Goal: Information Seeking & Learning: Learn about a topic

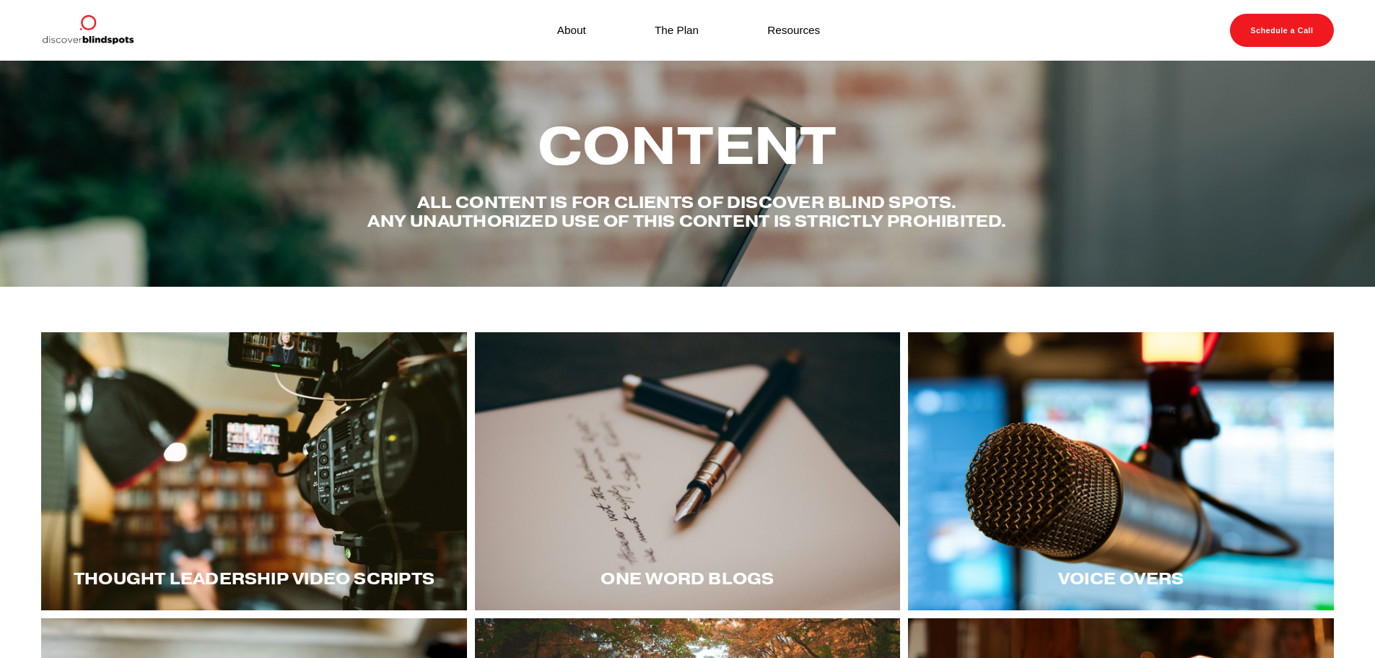
click at [346, 518] on div at bounding box center [254, 471] width 426 height 278
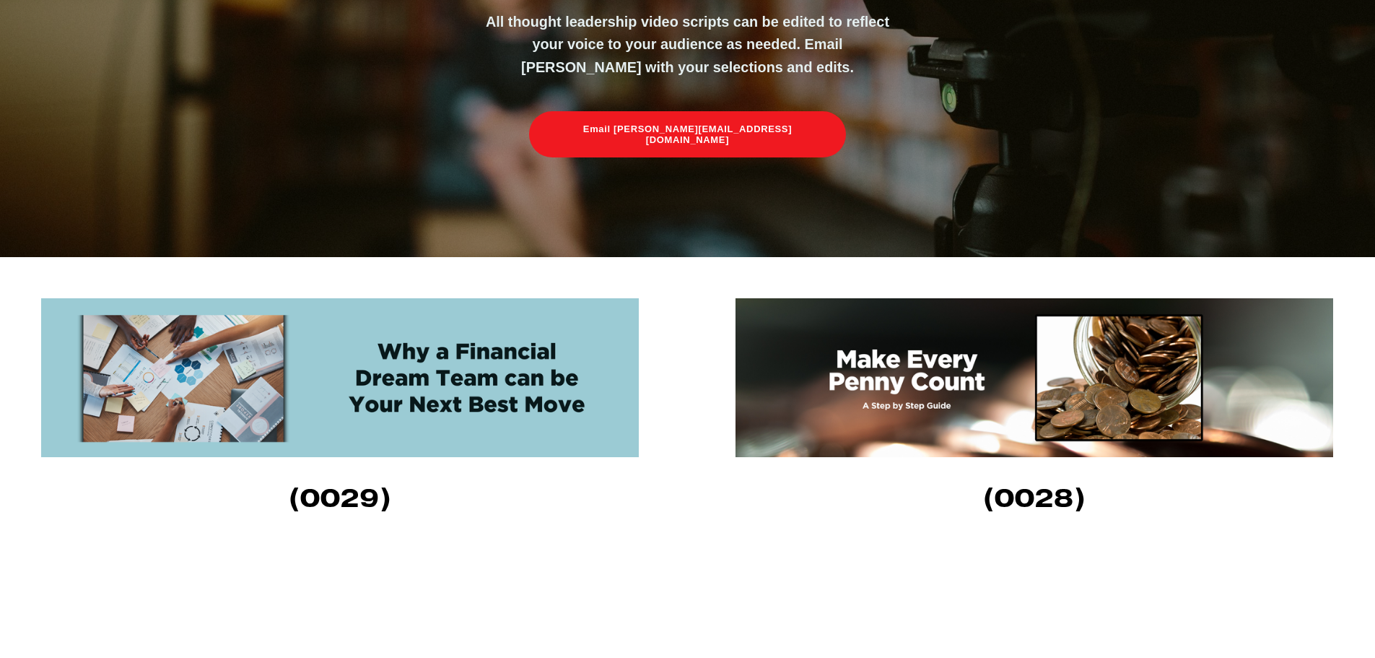
scroll to position [361, 0]
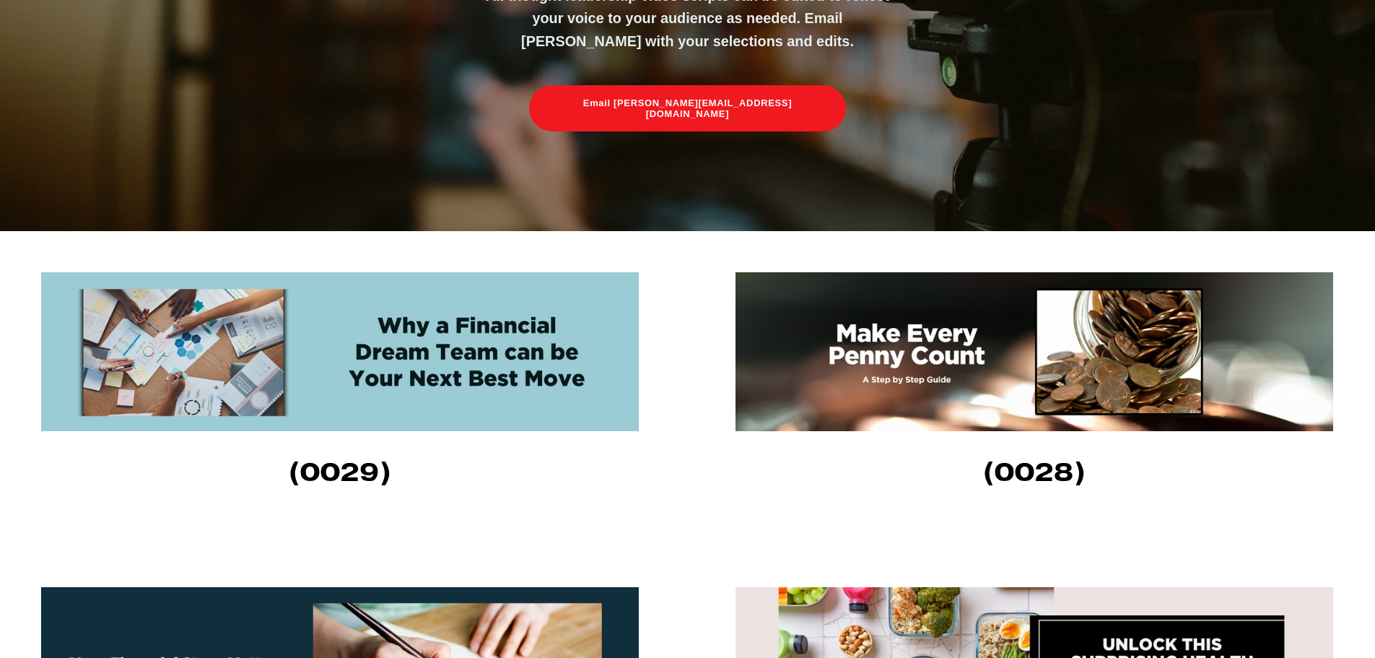
click at [427, 354] on img at bounding box center [340, 351] width 598 height 159
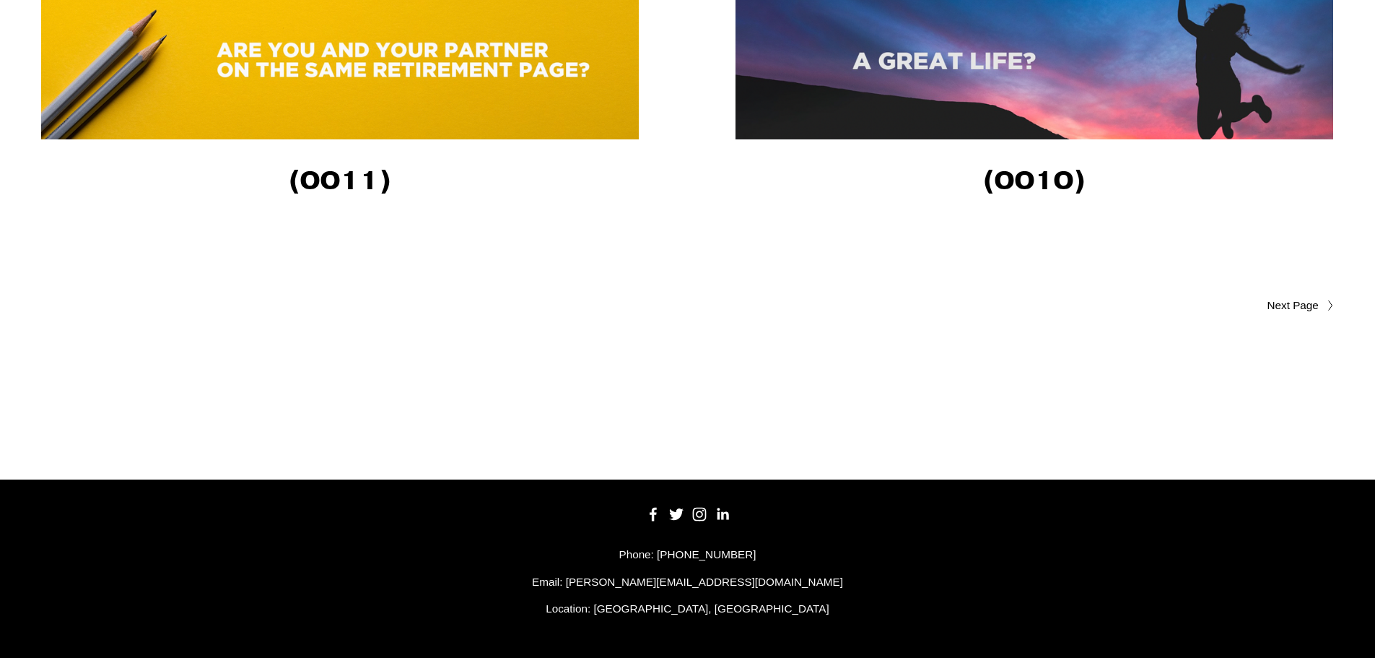
scroll to position [3488, 0]
click at [1294, 303] on span "Older Posts" at bounding box center [1264, 305] width 109 height 17
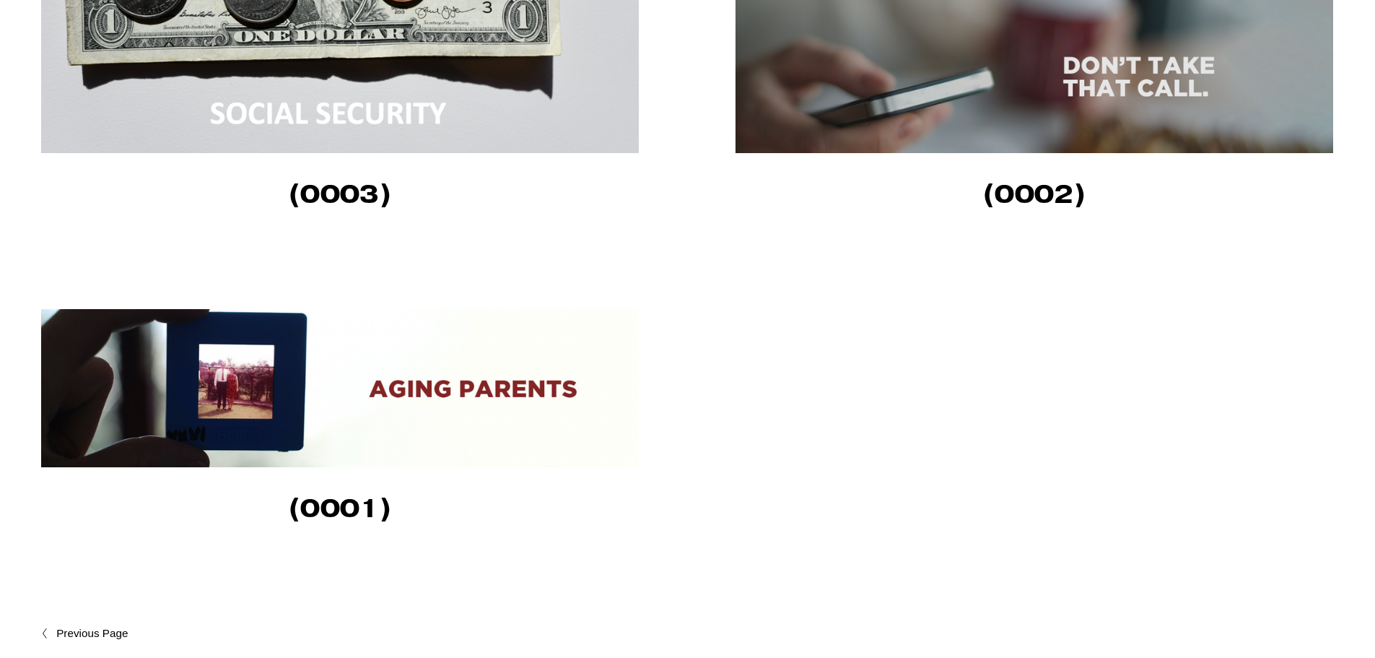
scroll to position [1588, 0]
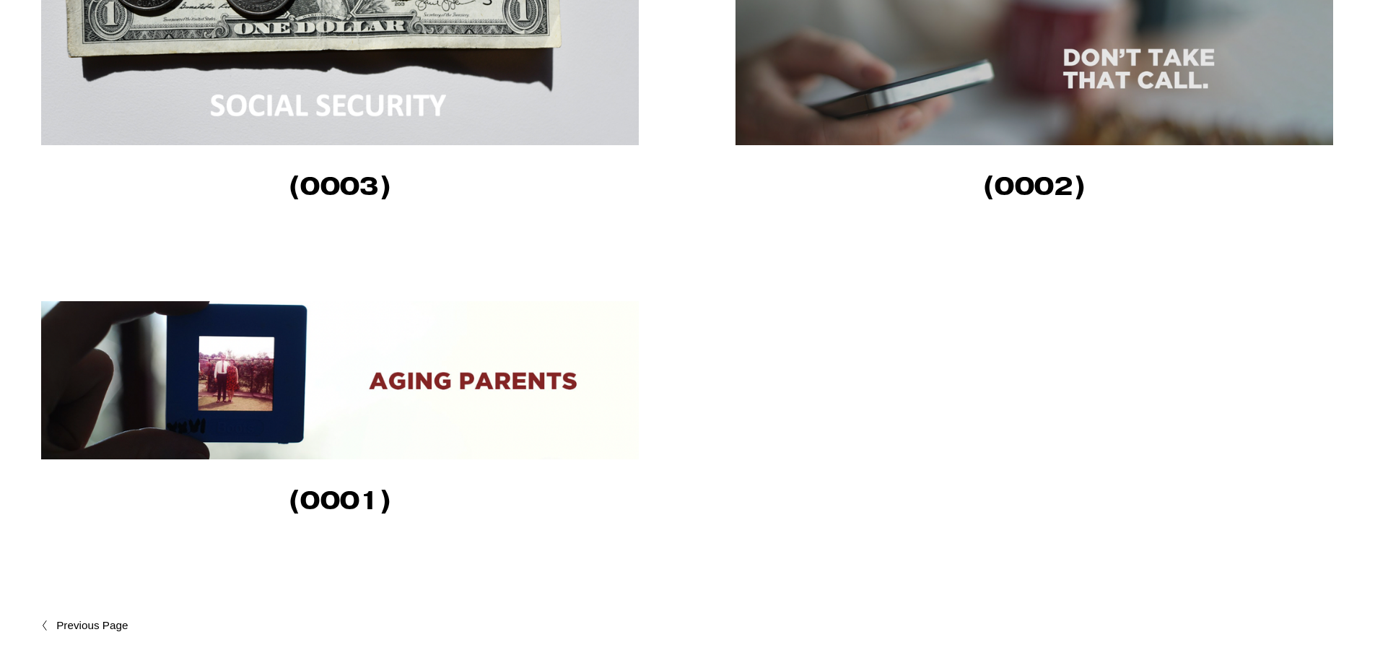
click at [472, 382] on img at bounding box center [340, 380] width 598 height 158
click at [378, 103] on img at bounding box center [340, 66] width 598 height 158
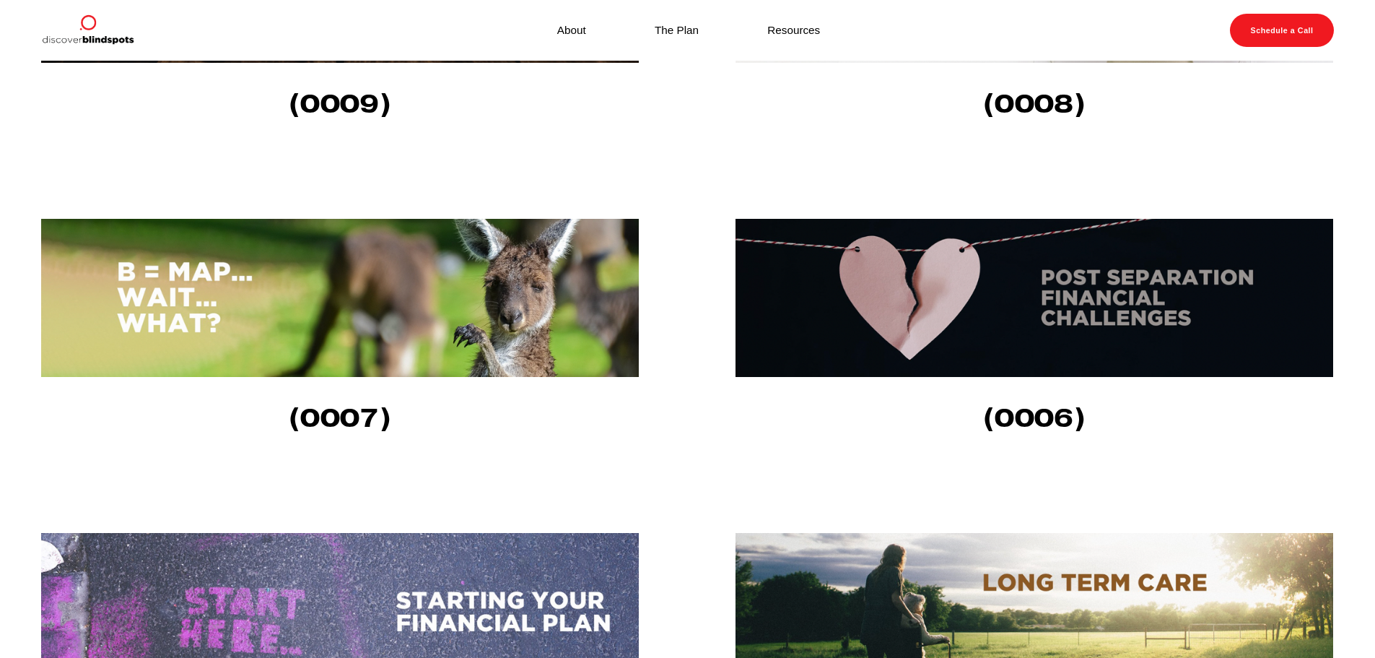
scroll to position [722, 0]
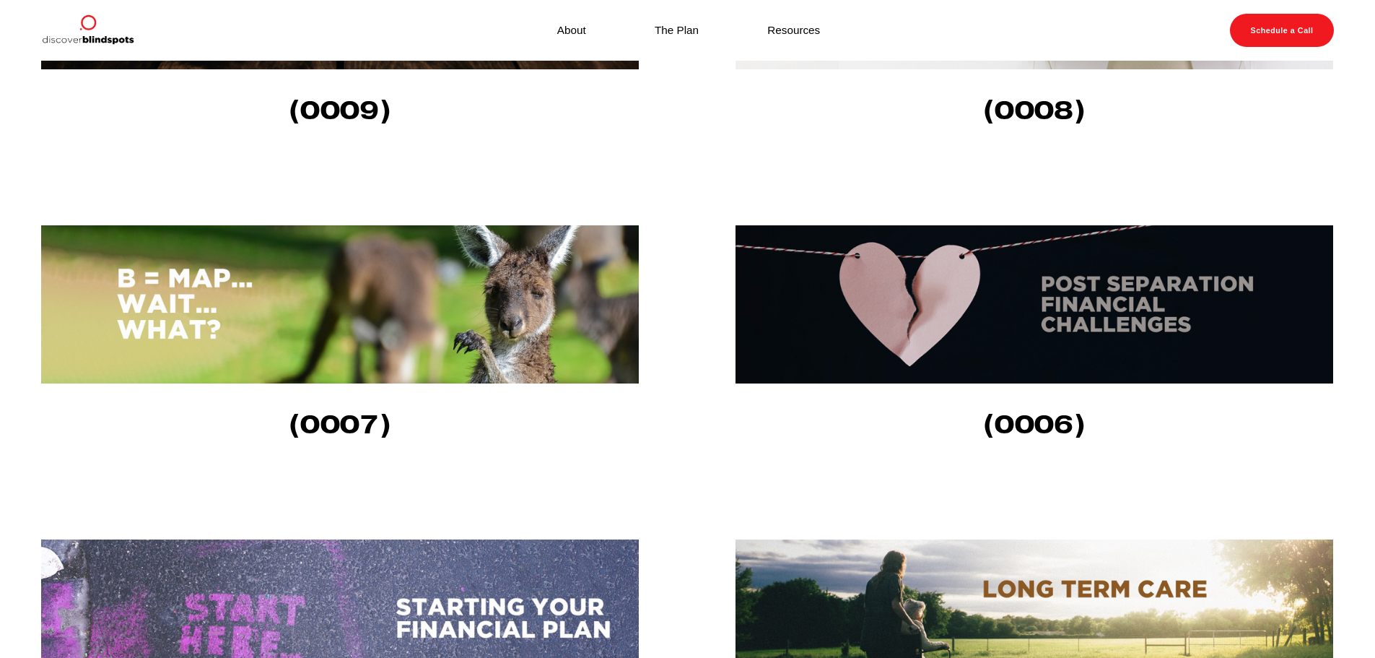
click at [1126, 302] on img at bounding box center [1035, 304] width 598 height 158
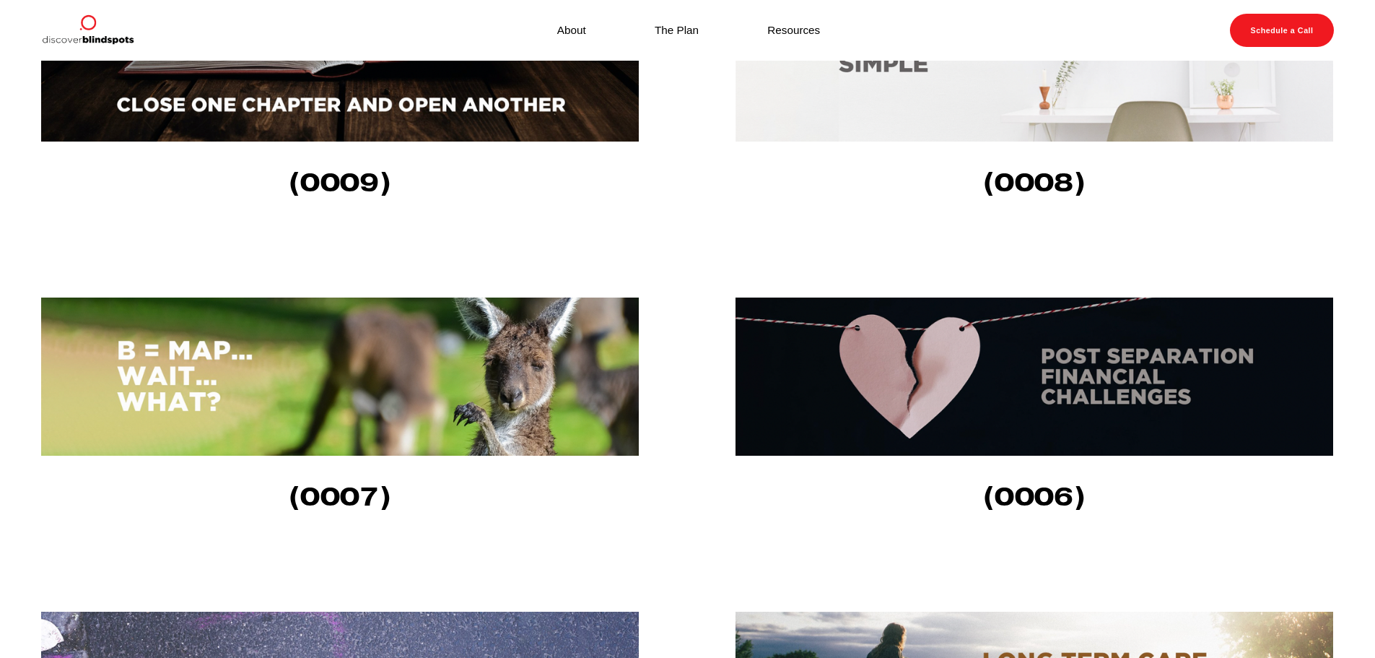
click at [448, 396] on img at bounding box center [340, 376] width 598 height 158
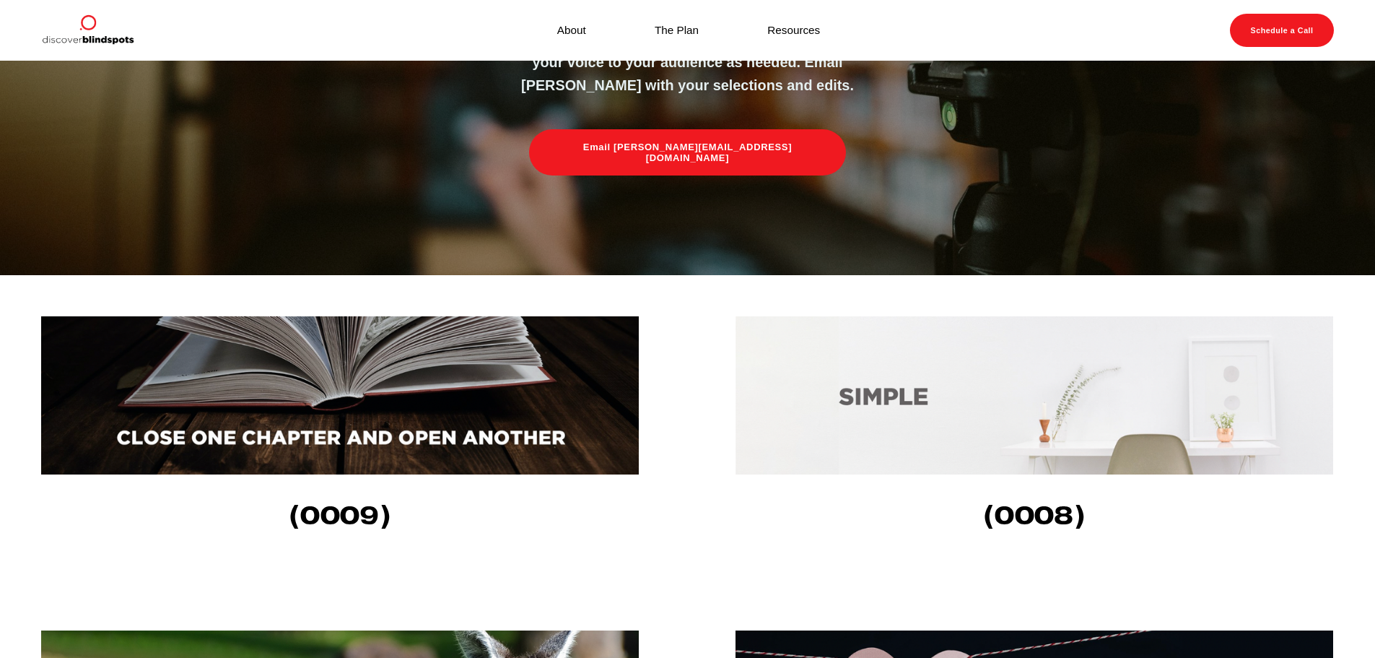
scroll to position [289, 0]
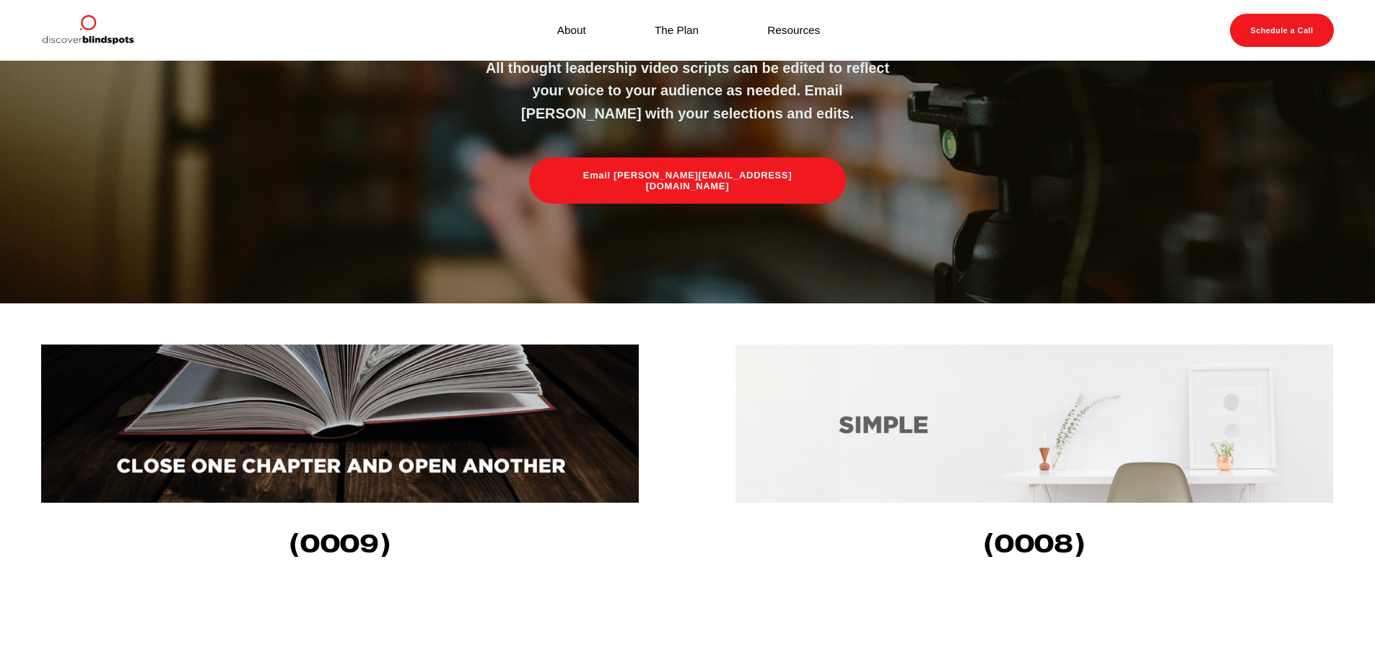
click at [1092, 412] on img at bounding box center [1035, 423] width 598 height 158
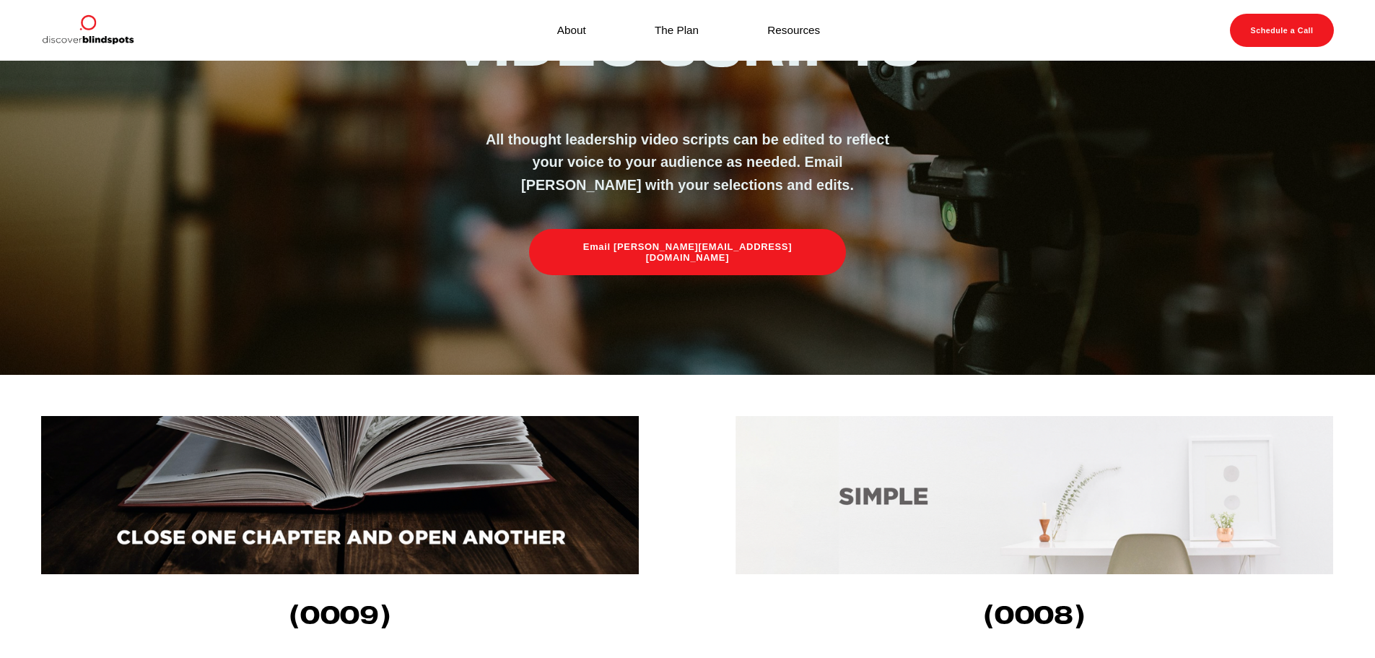
scroll to position [217, 0]
click at [535, 465] on img at bounding box center [340, 495] width 598 height 158
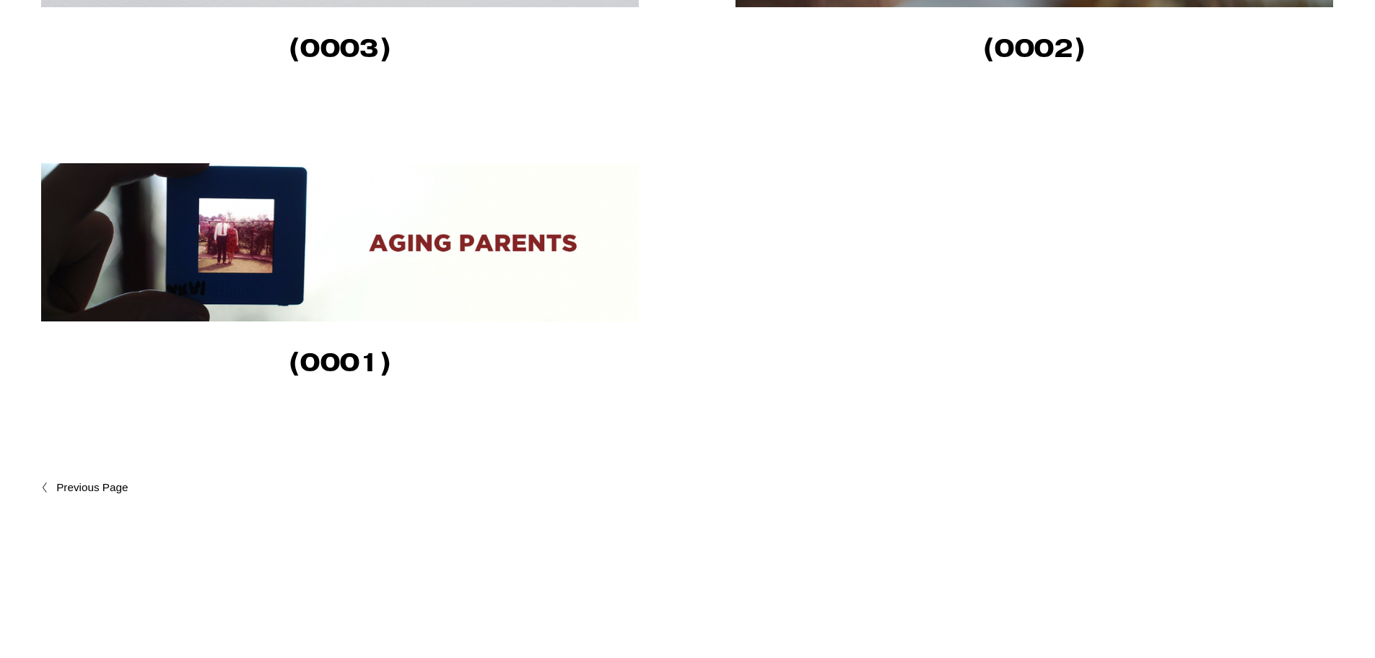
scroll to position [1732, 0]
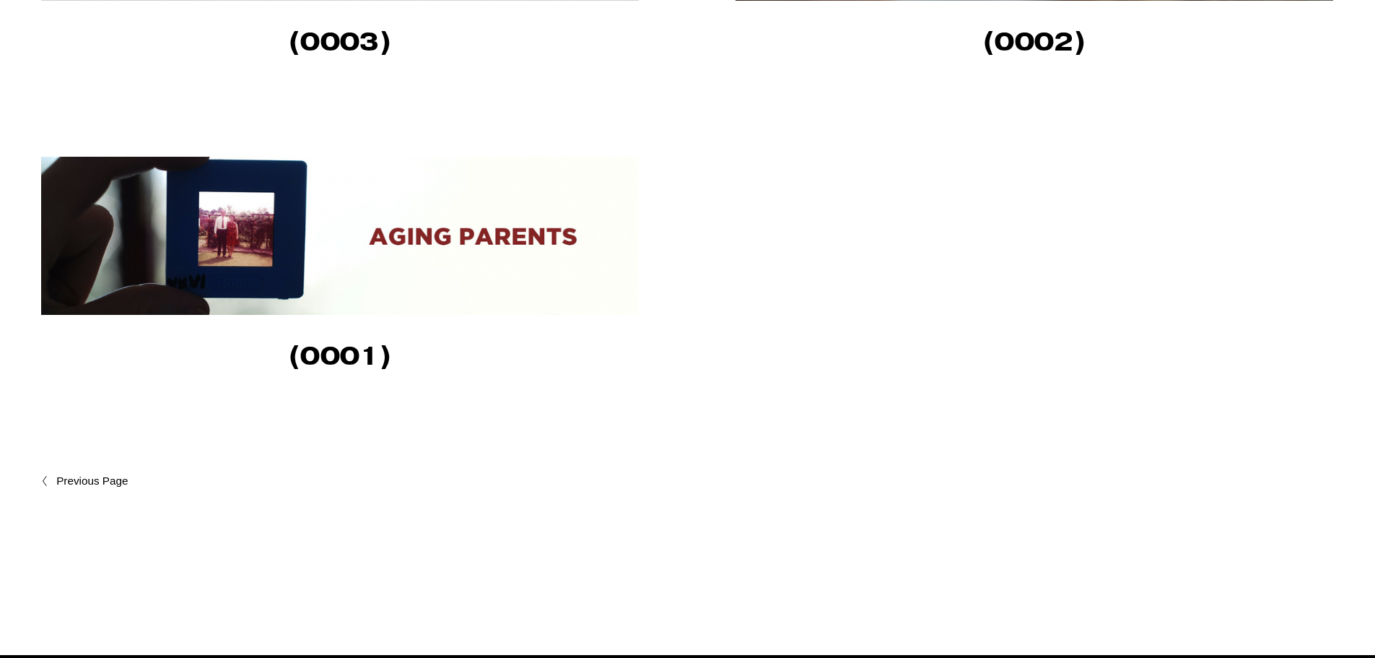
click at [102, 479] on span "Newer Posts" at bounding box center [123, 480] width 134 height 17
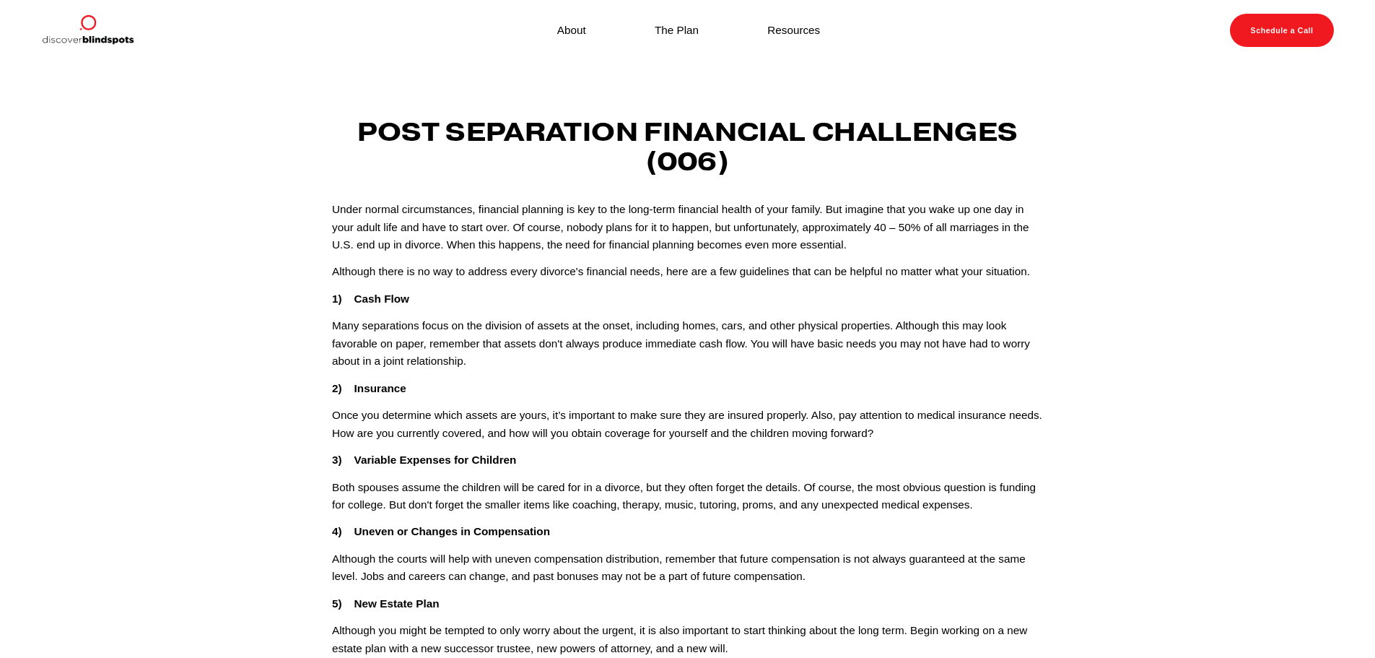
click at [912, 225] on p "Under normal circumstances, financial planning is key to the long-term financia…" at bounding box center [687, 227] width 711 height 53
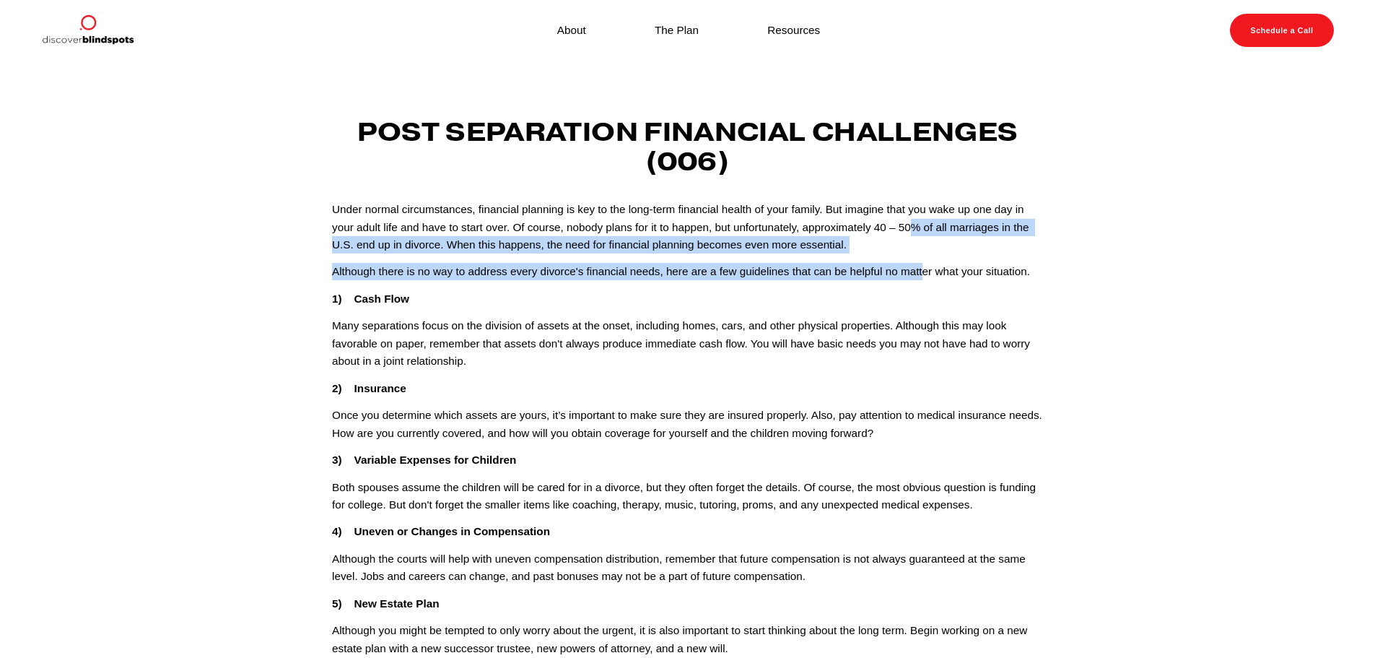
drag, startPoint x: 912, startPoint y: 225, endPoint x: 923, endPoint y: 263, distance: 39.1
click at [923, 263] on div "Under normal circumstances, financial planning is key to the long-term financia…" at bounding box center [687, 496] width 711 height 590
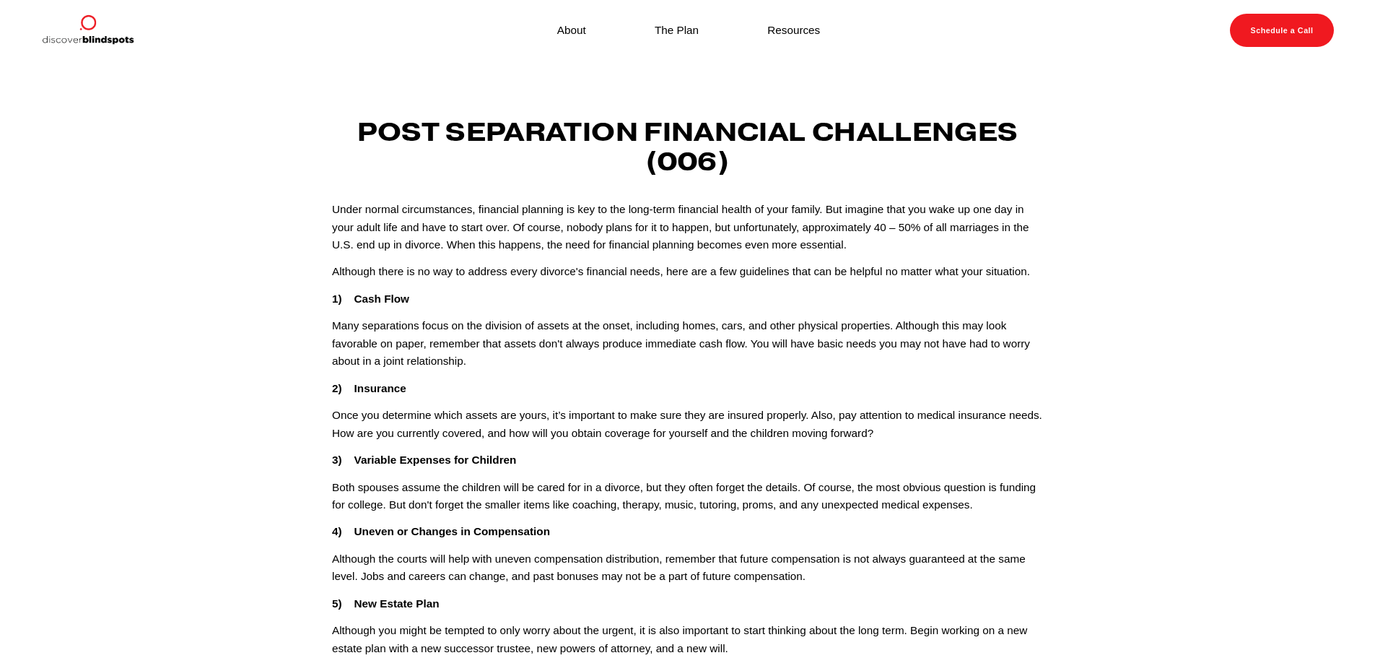
click at [860, 339] on p "Many separations focus on the division of assets at the onset, including homes,…" at bounding box center [687, 343] width 711 height 53
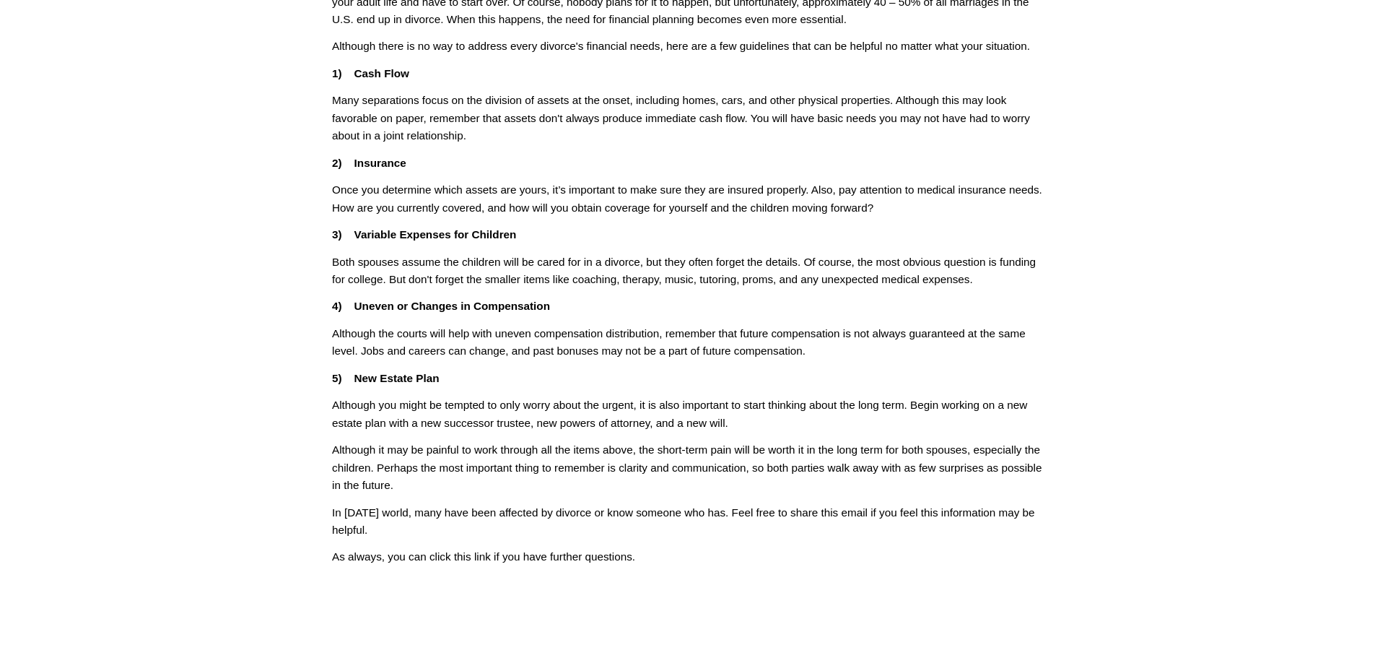
scroll to position [361, 0]
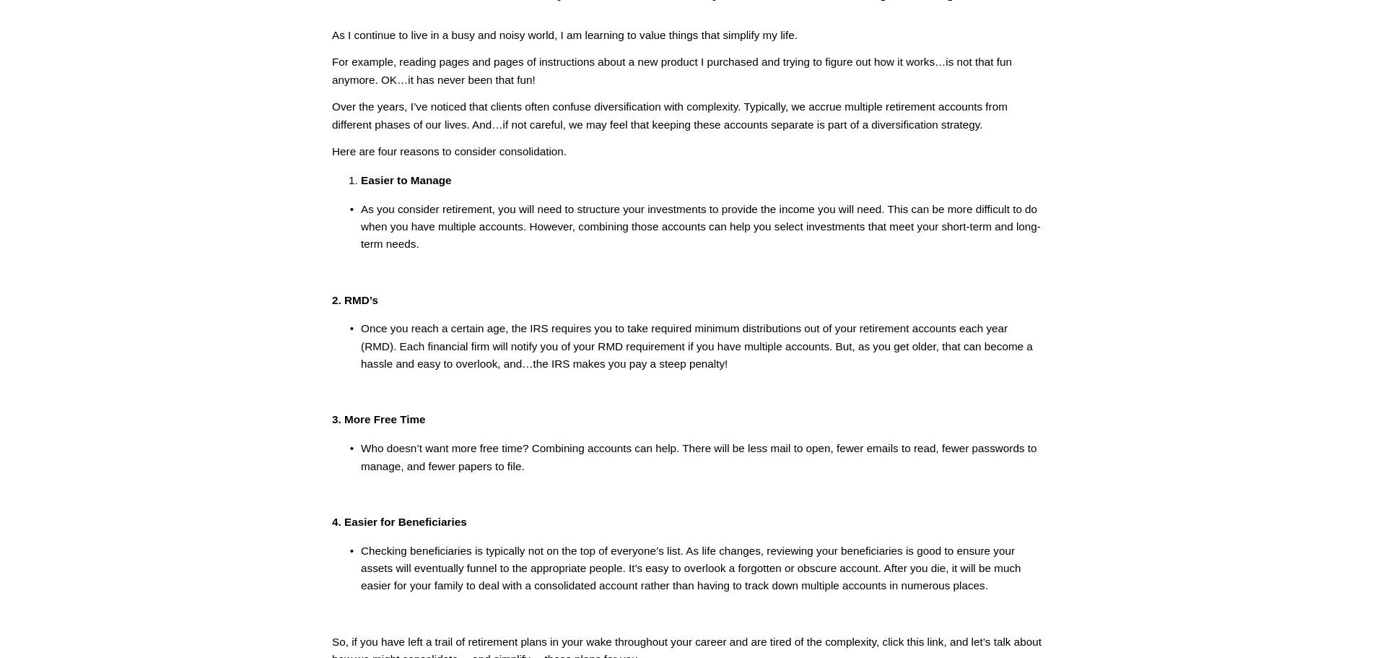
scroll to position [217, 0]
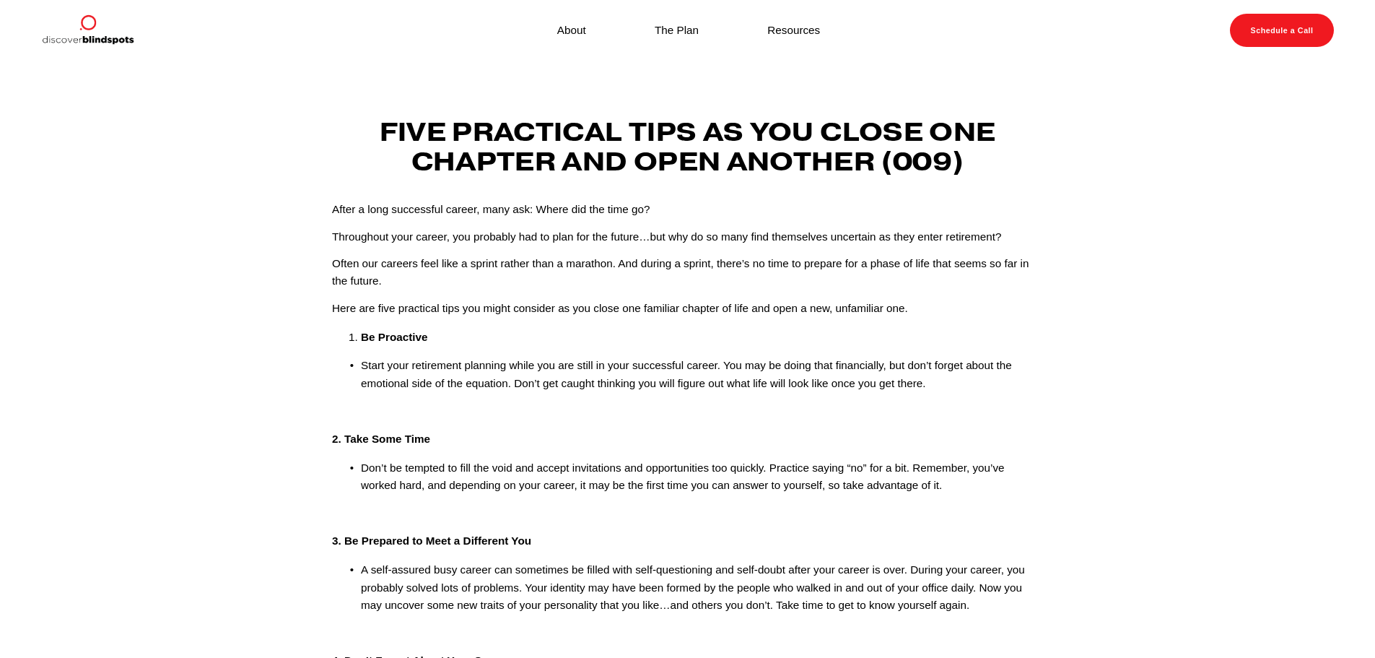
click at [460, 259] on p "Often our careers feel like a sprint rather than a marathon. And during a sprin…" at bounding box center [687, 272] width 711 height 35
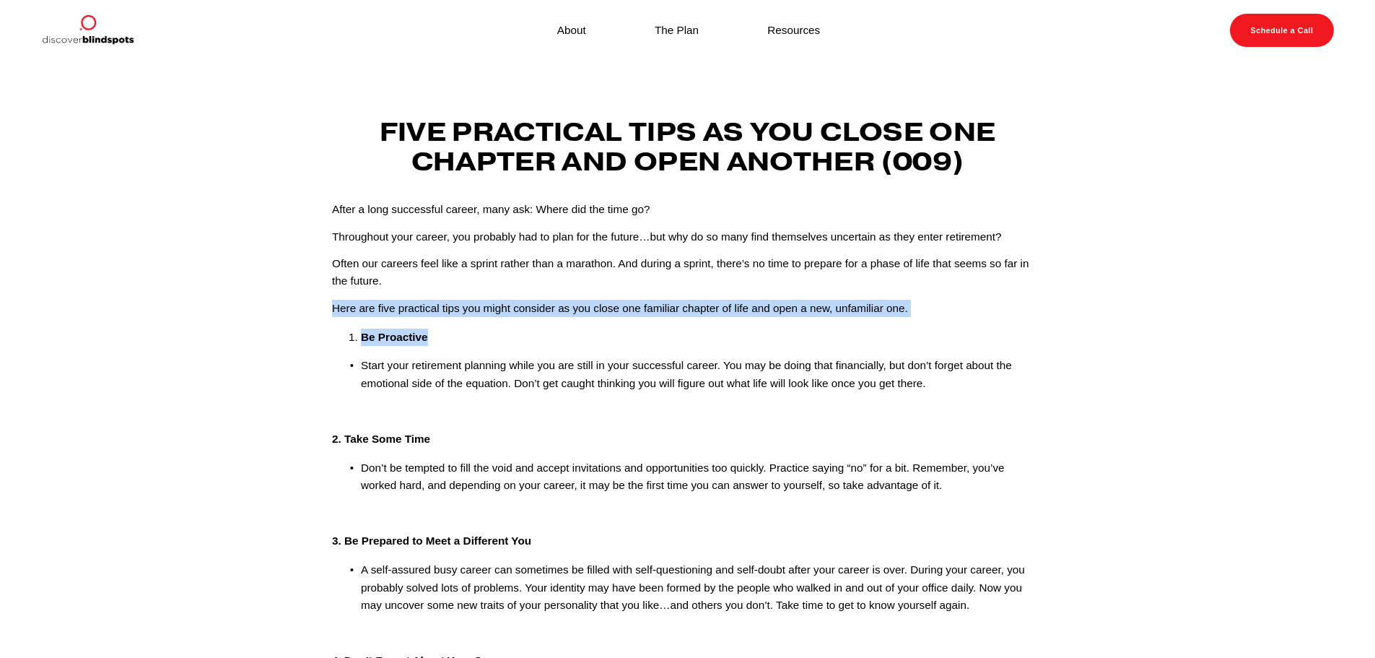
drag, startPoint x: 460, startPoint y: 274, endPoint x: 487, endPoint y: 328, distance: 59.7
click at [487, 328] on div "After a long successful career, many ask: Where did the time go? Throughout you…" at bounding box center [687, 562] width 711 height 722
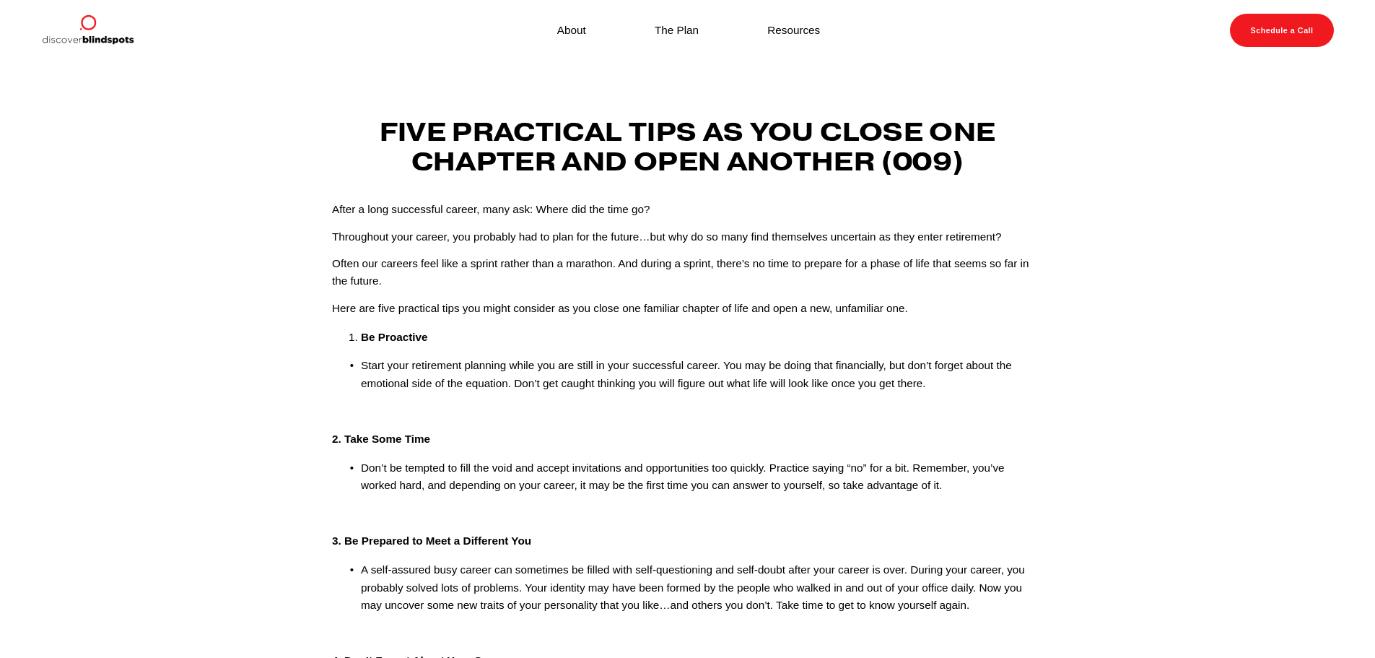
click at [525, 424] on div "After a long successful career, many ask: Where did the time go? Throughout you…" at bounding box center [687, 562] width 711 height 722
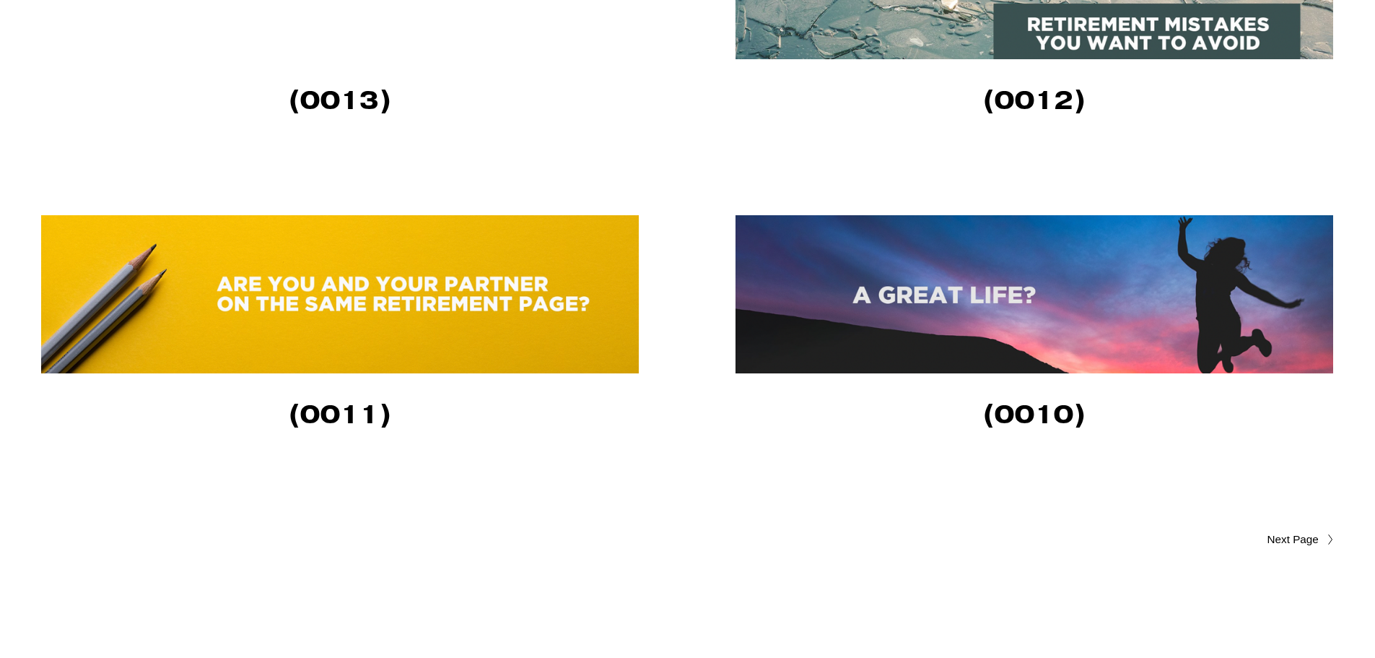
scroll to position [3248, 0]
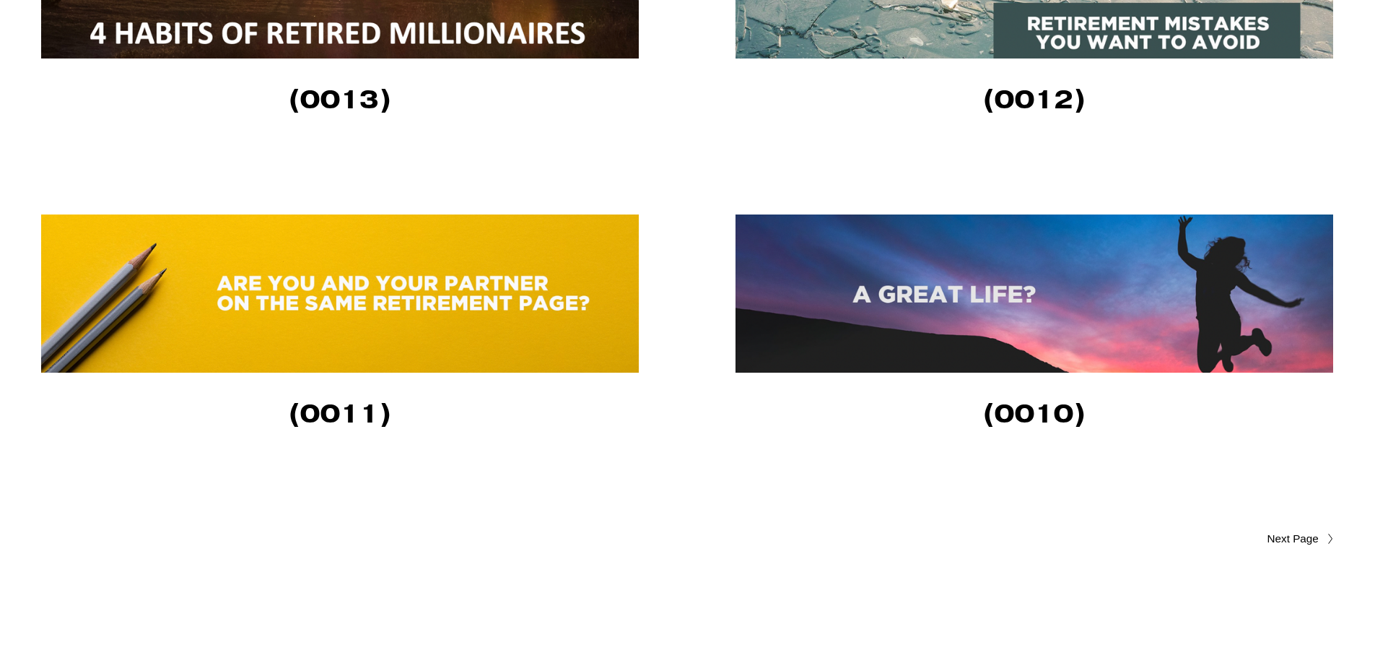
click at [1029, 316] on img at bounding box center [1035, 293] width 598 height 158
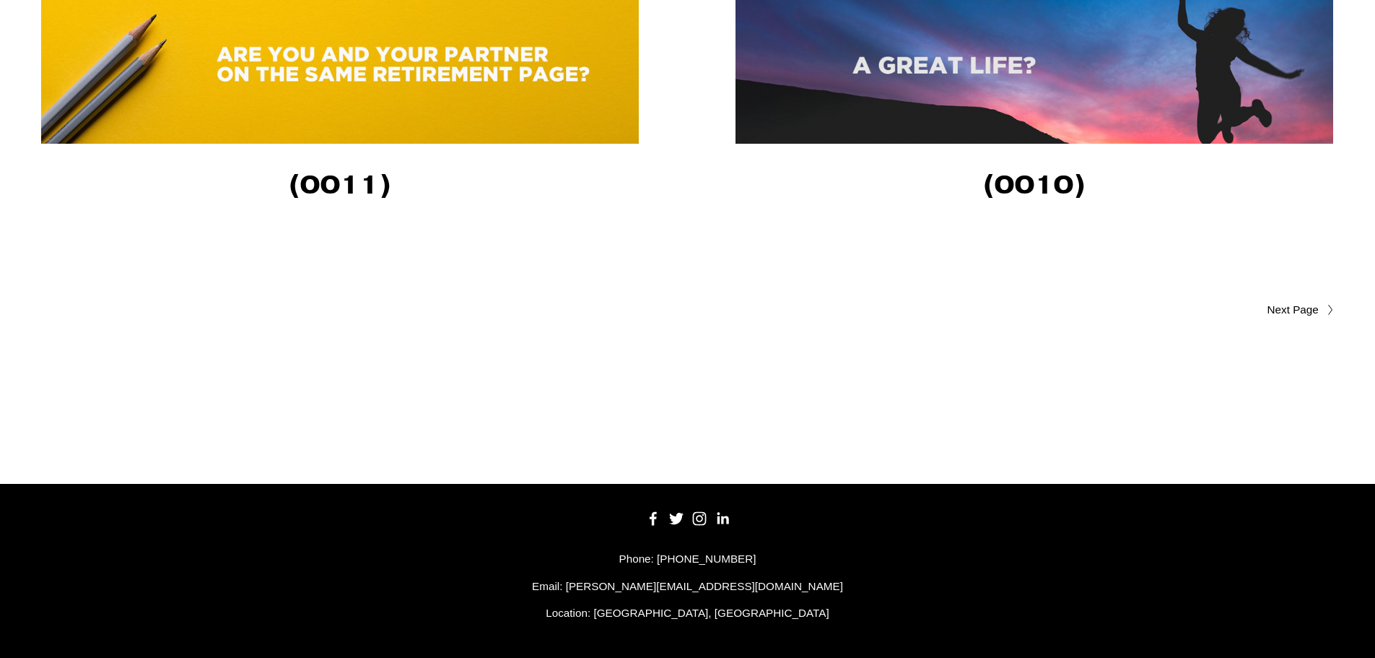
scroll to position [3488, 0]
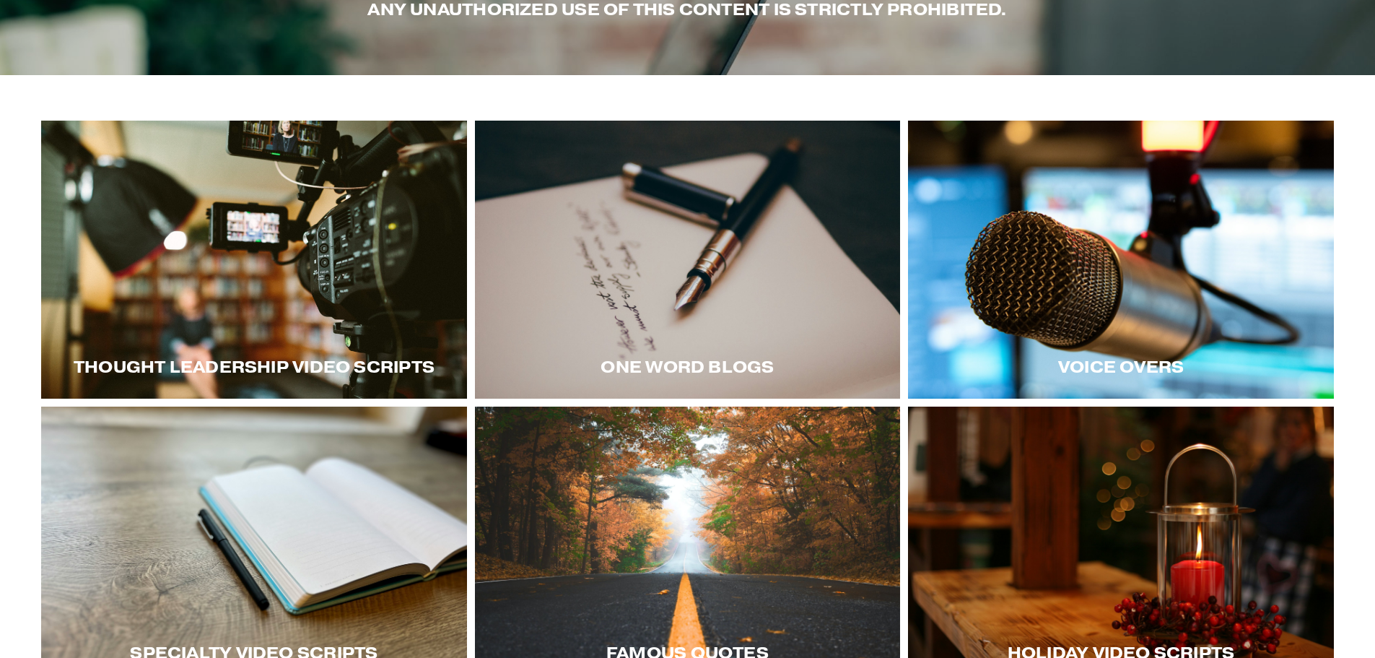
scroll to position [289, 0]
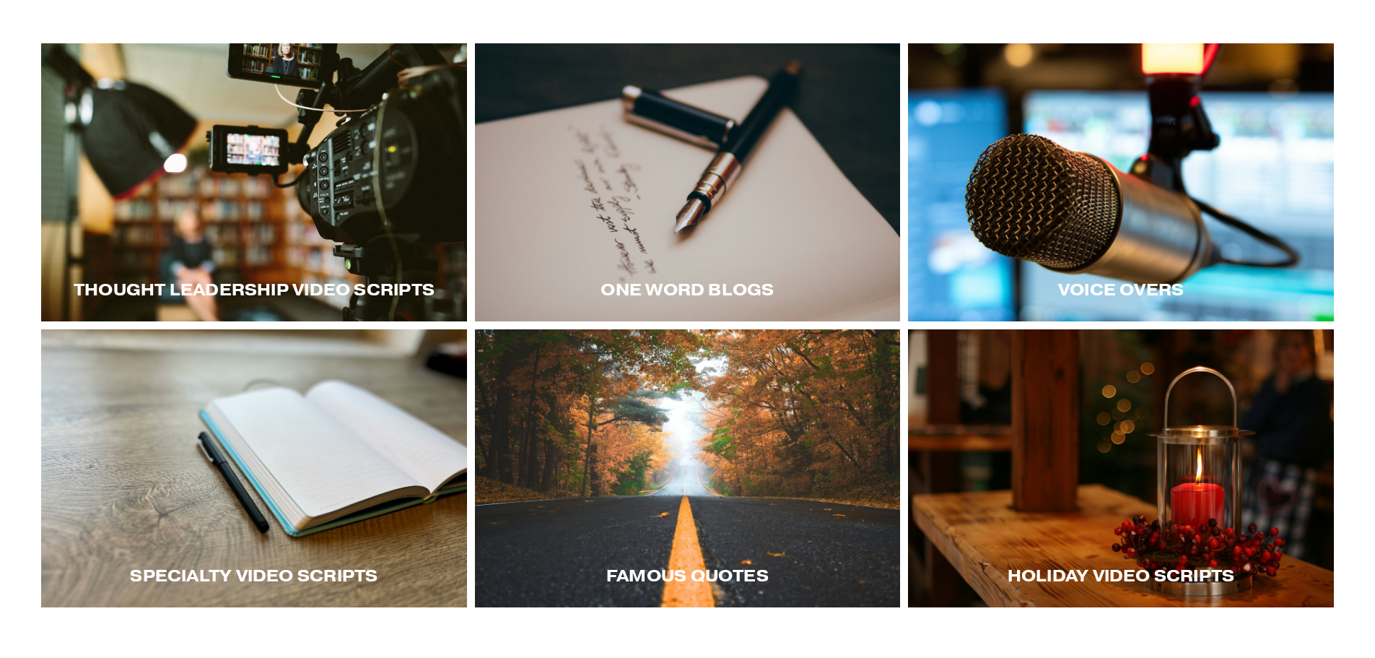
click at [1132, 211] on div at bounding box center [1121, 182] width 426 height 278
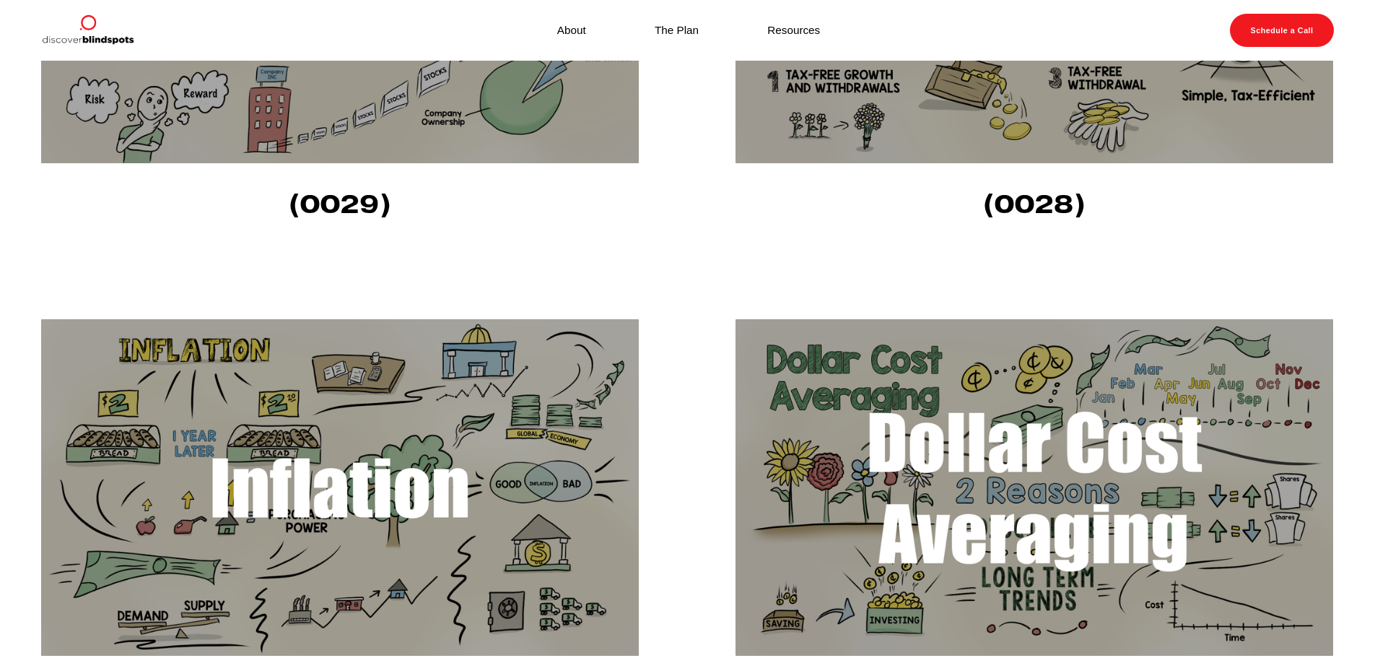
scroll to position [505, 0]
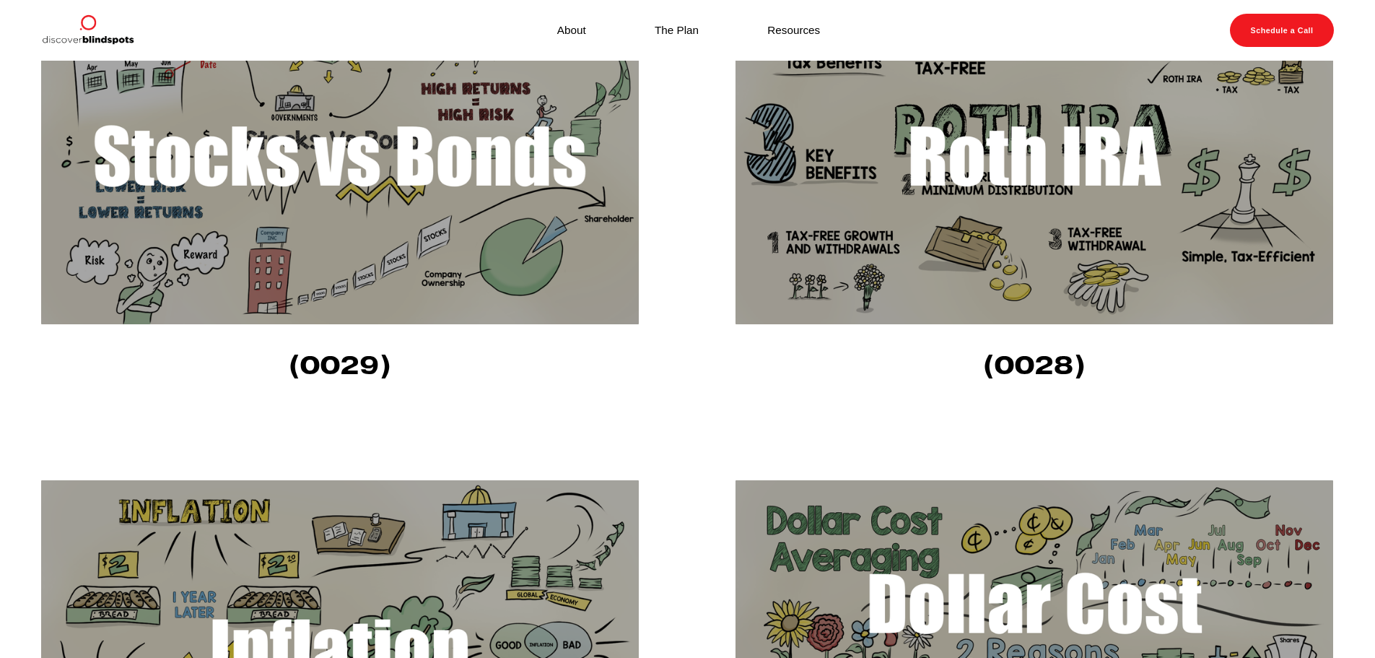
click at [972, 211] on img at bounding box center [1035, 156] width 598 height 336
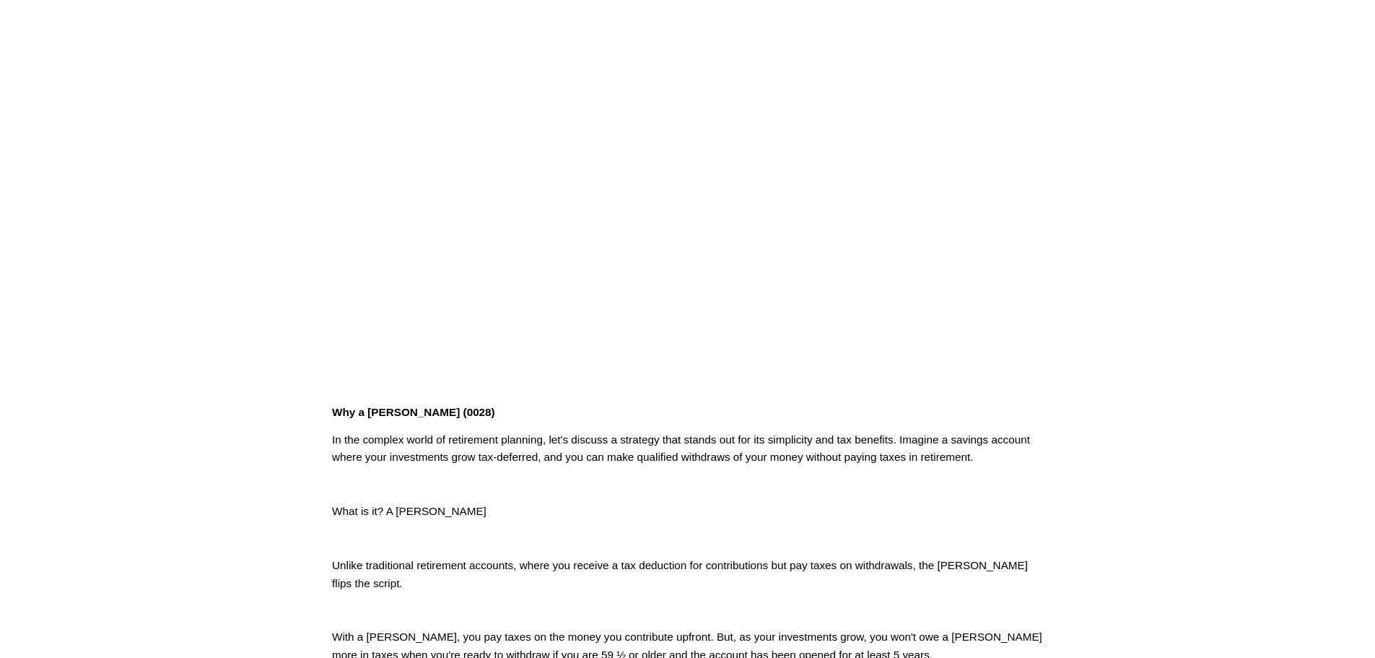
scroll to position [144, 0]
